Goal: Task Accomplishment & Management: Manage account settings

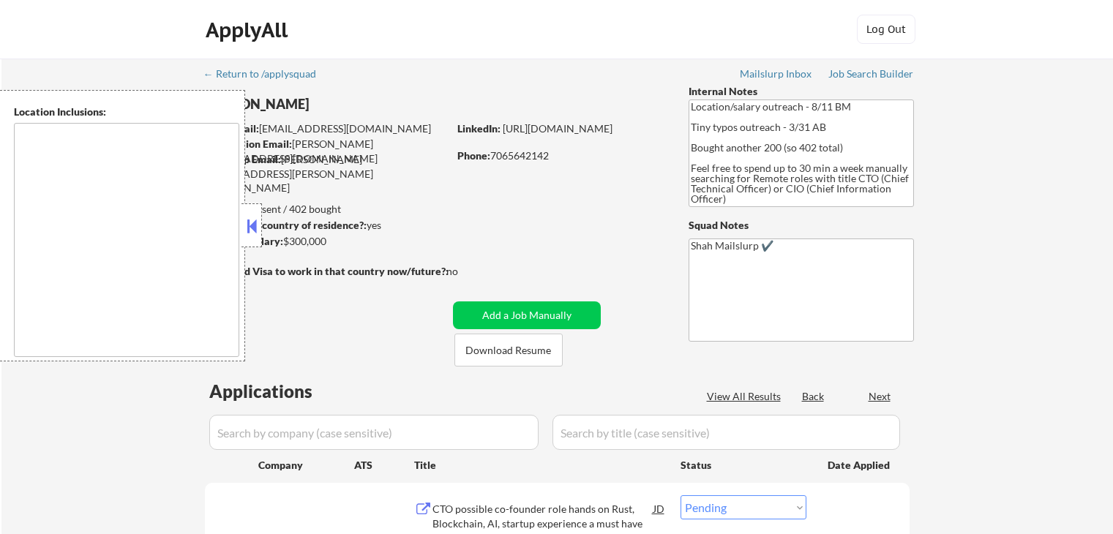
select select ""pending""
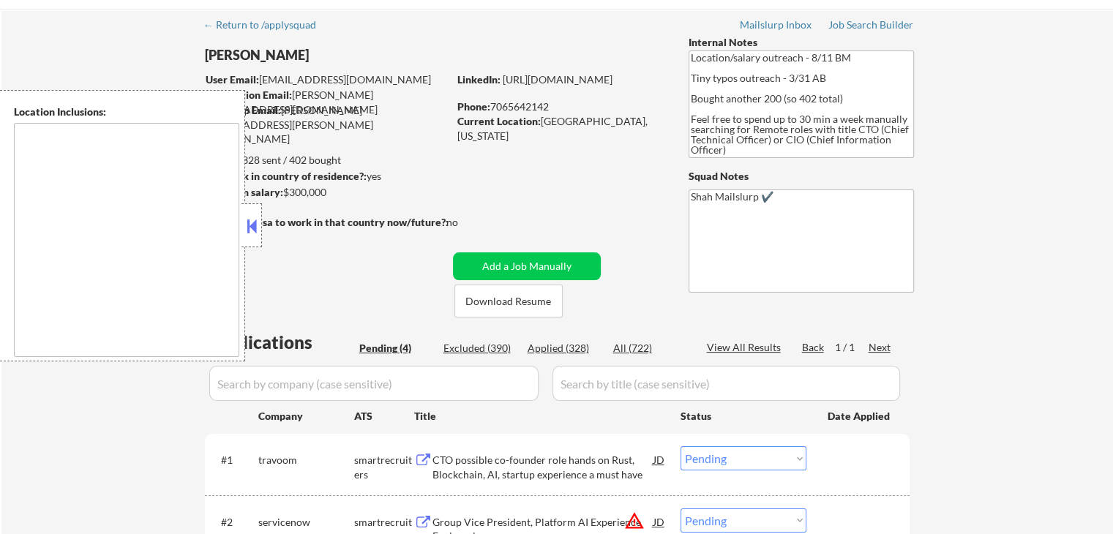
scroll to position [73, 0]
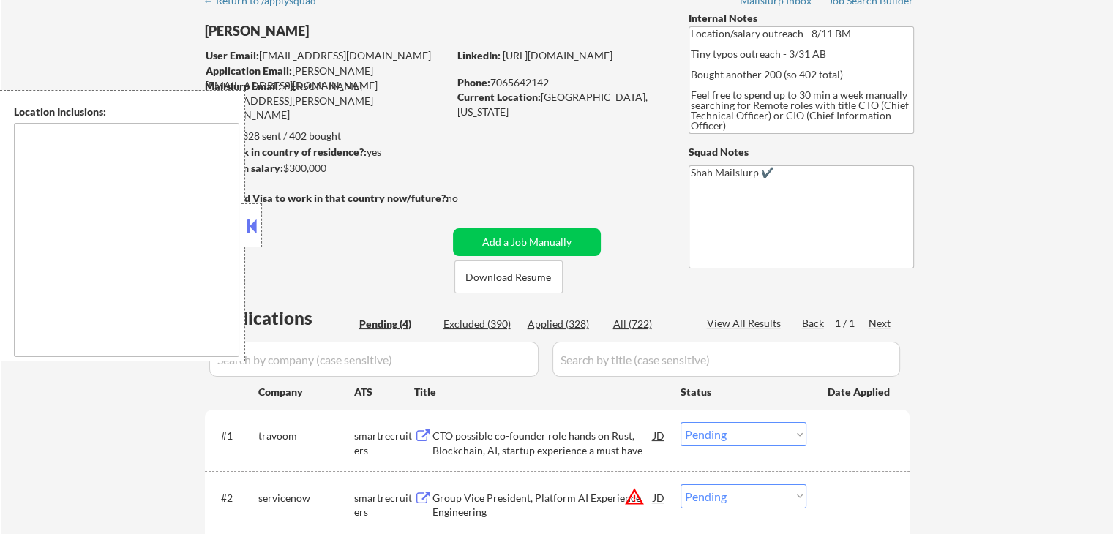
click at [247, 221] on button at bounding box center [252, 226] width 16 height 22
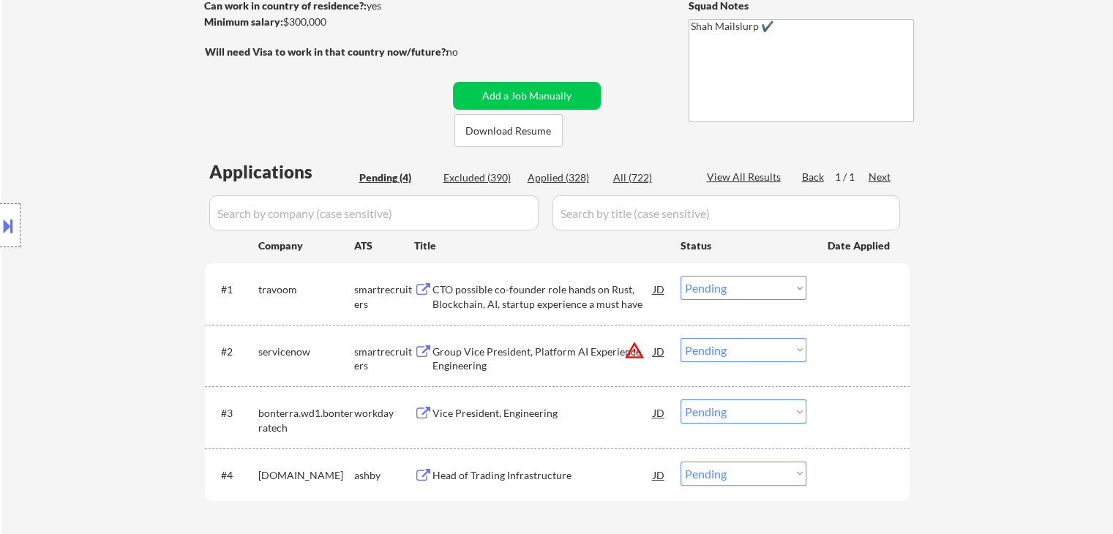
scroll to position [293, 0]
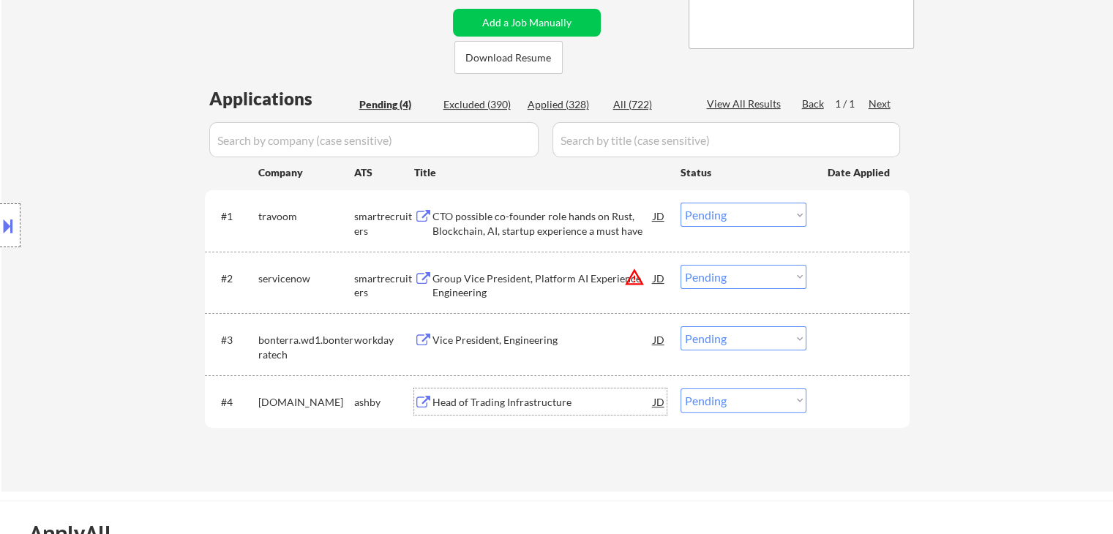
click at [503, 399] on div "Head of Trading Infrastructure" at bounding box center [542, 402] width 221 height 15
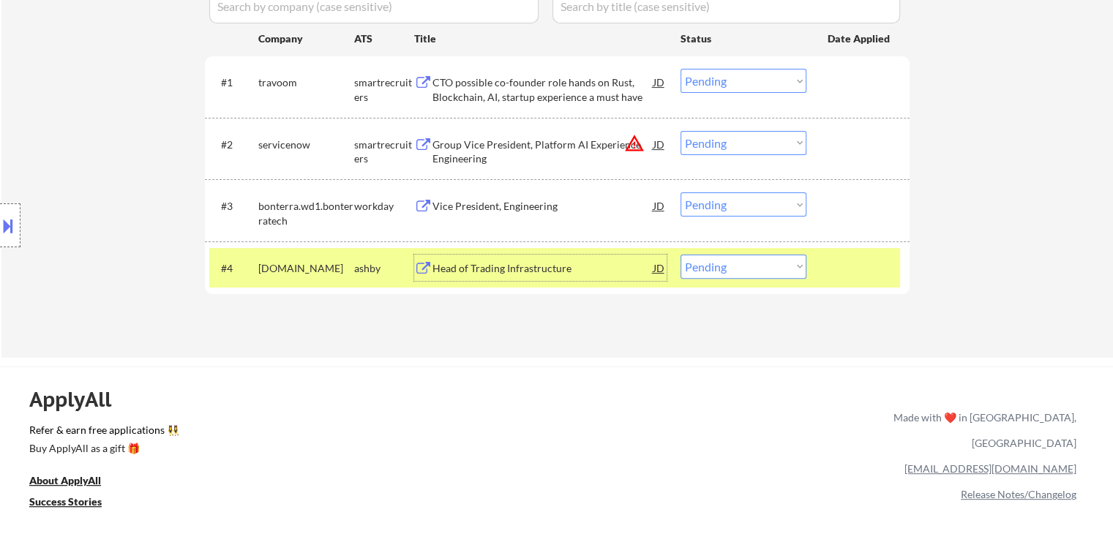
scroll to position [439, 0]
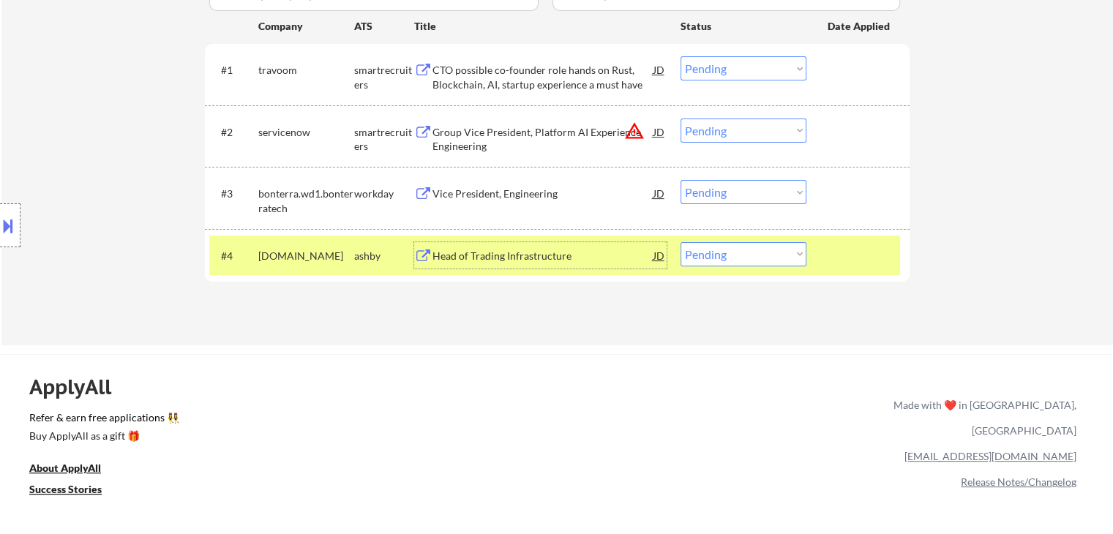
click at [734, 255] on select "Choose an option... Pending Applied Excluded (Questions) Excluded (Expired) Exc…" at bounding box center [743, 254] width 126 height 24
select select ""excluded""
click at [680, 242] on select "Choose an option... Pending Applied Excluded (Questions) Excluded (Expired) Exc…" at bounding box center [743, 254] width 126 height 24
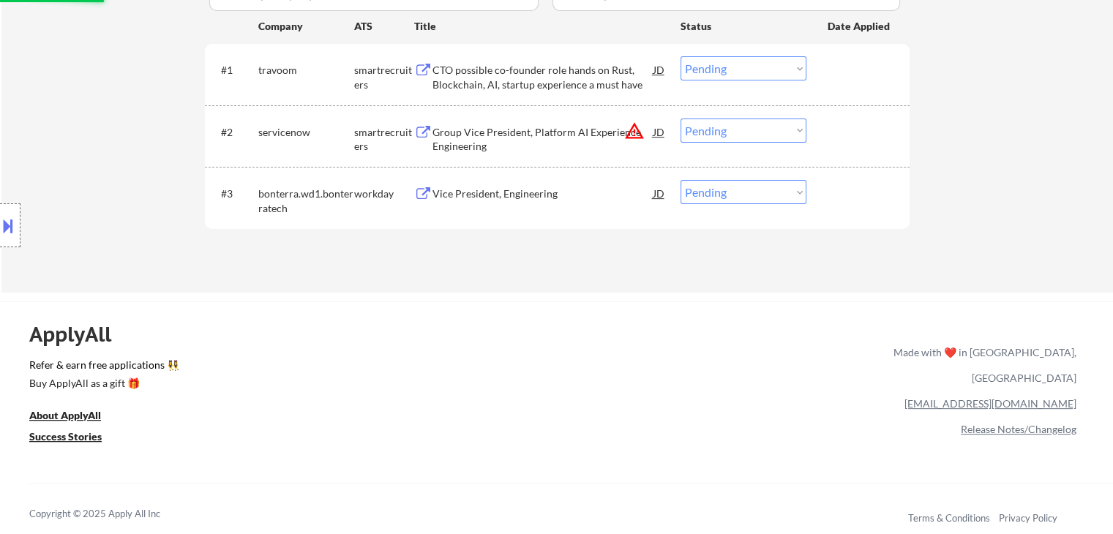
click at [506, 72] on div "CTO possible co-founder role hands on Rust, Blockchain, AI, startup experience …" at bounding box center [542, 77] width 221 height 29
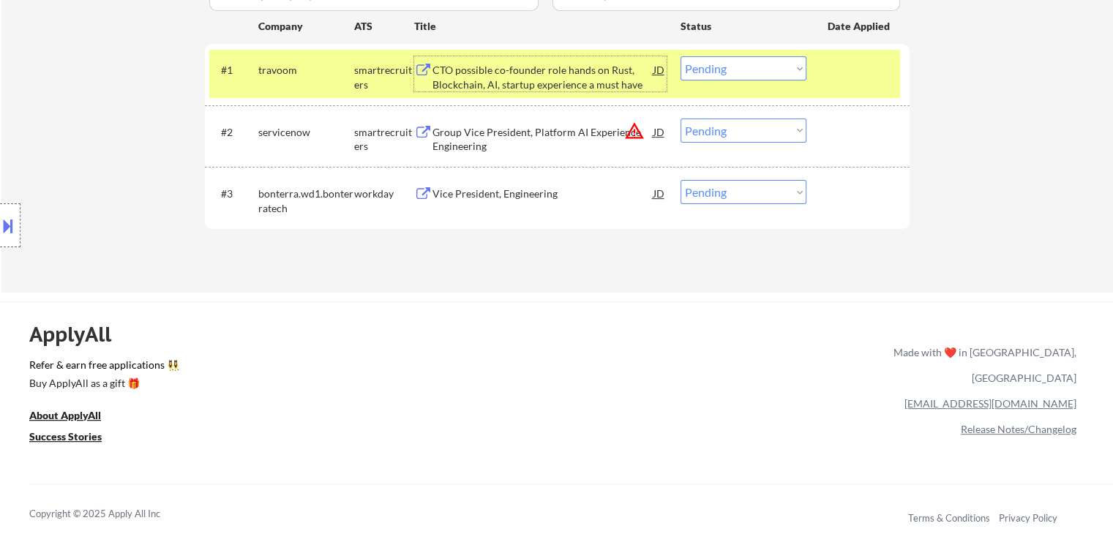
click at [705, 72] on select "Choose an option... Pending Applied Excluded (Questions) Excluded (Expired) Exc…" at bounding box center [743, 68] width 126 height 24
click at [680, 56] on select "Choose an option... Pending Applied Excluded (Questions) Excluded (Expired) Exc…" at bounding box center [743, 68] width 126 height 24
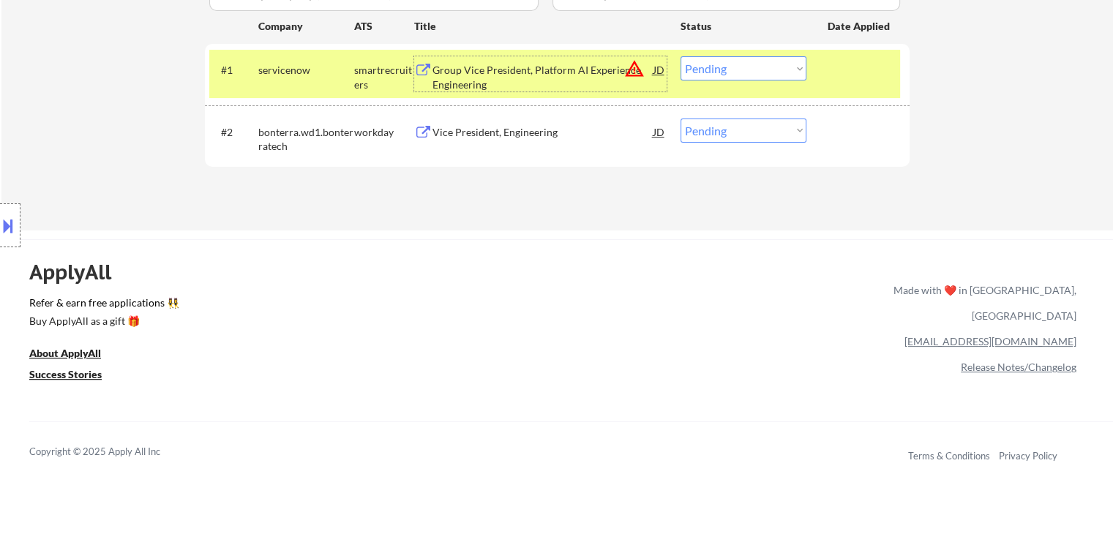
click at [541, 68] on div "Group Vice President, Platform AI Experience Engineering" at bounding box center [542, 77] width 221 height 29
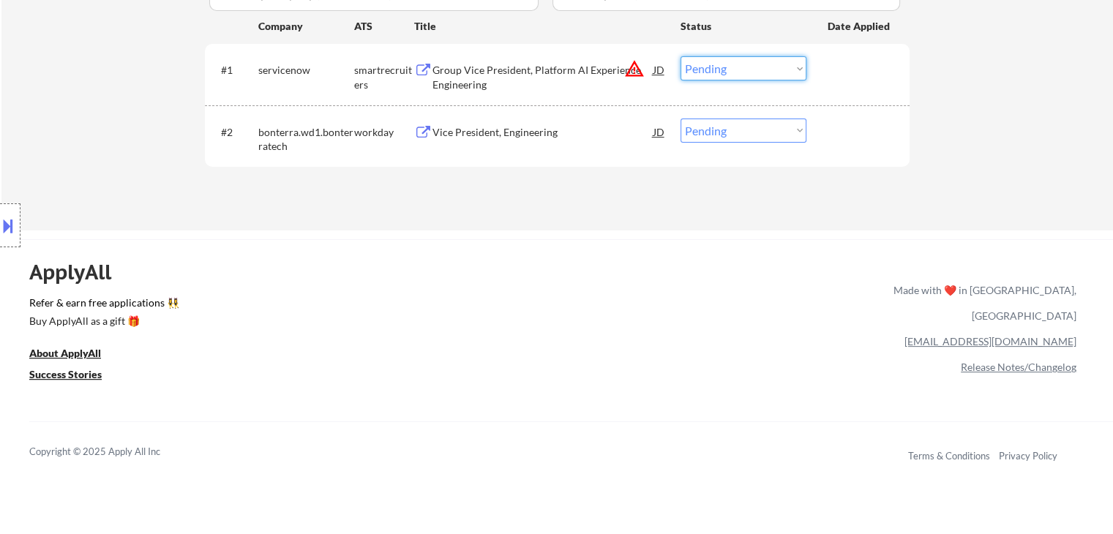
click at [729, 63] on select "Choose an option... Pending Applied Excluded (Questions) Excluded (Expired) Exc…" at bounding box center [743, 68] width 126 height 24
click at [680, 56] on select "Choose an option... Pending Applied Excluded (Questions) Excluded (Expired) Exc…" at bounding box center [743, 68] width 126 height 24
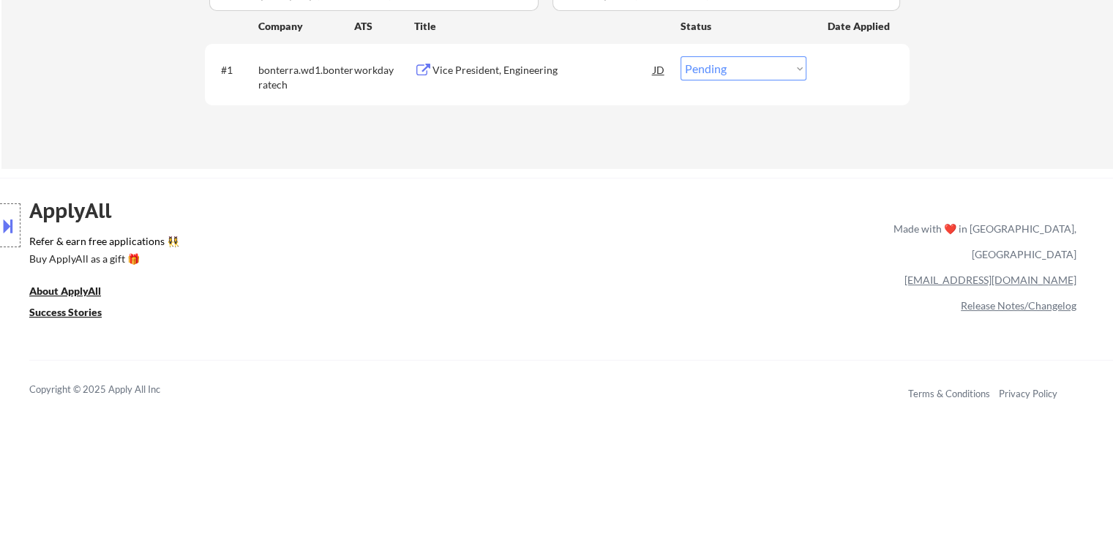
click at [519, 72] on div "Vice President, Engineering" at bounding box center [542, 70] width 221 height 15
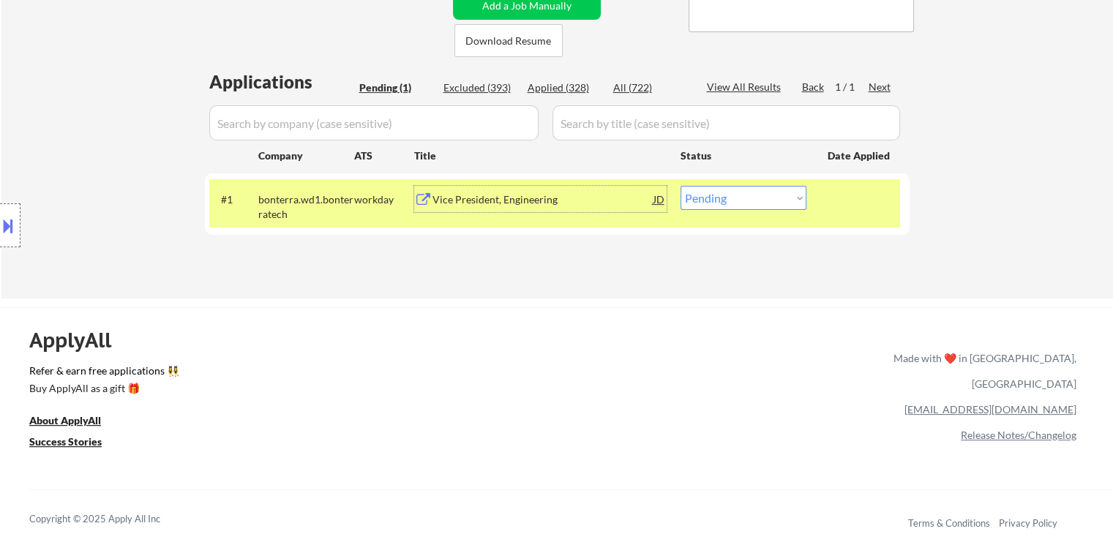
scroll to position [146, 0]
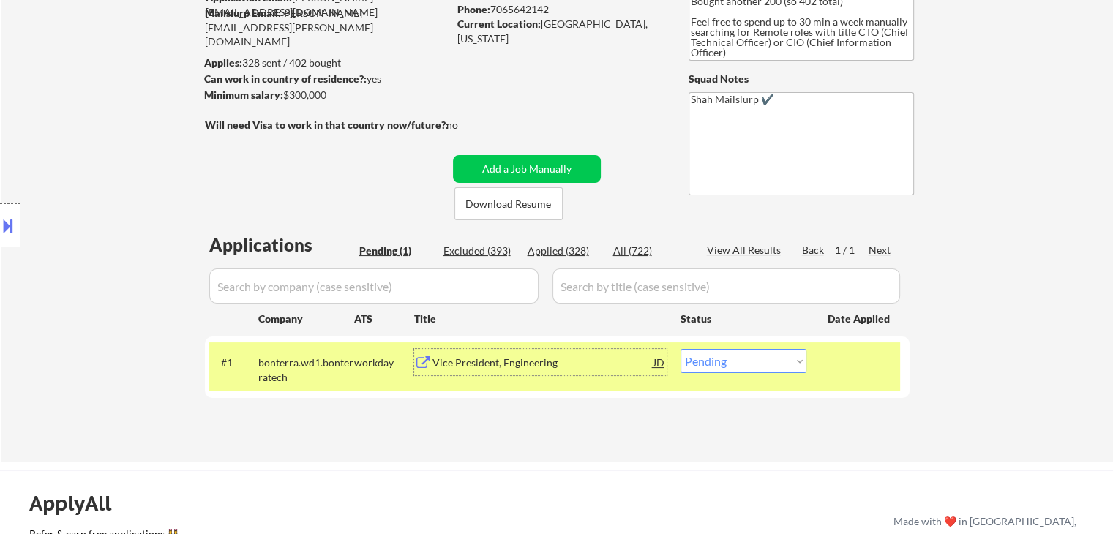
drag, startPoint x: 708, startPoint y: 364, endPoint x: 705, endPoint y: 372, distance: 8.2
click at [705, 364] on select "Choose an option... Pending Applied Excluded (Questions) Excluded (Expired) Exc…" at bounding box center [743, 361] width 126 height 24
select select ""applied""
click at [680, 349] on select "Choose an option... Pending Applied Excluded (Questions) Excluded (Expired) Exc…" at bounding box center [743, 361] width 126 height 24
